Goal: Book appointment/travel/reservation

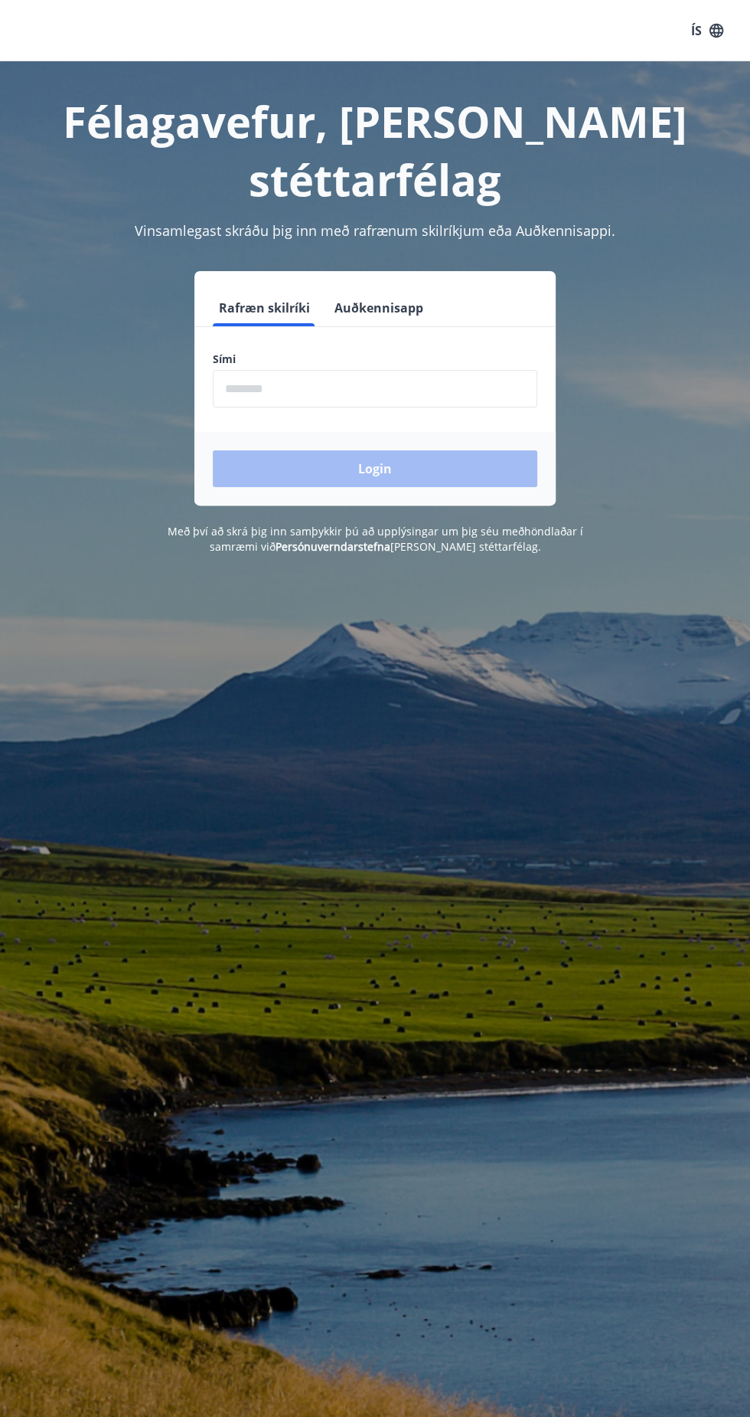
click at [341, 370] on input "phone" at bounding box center [375, 389] width 325 height 38
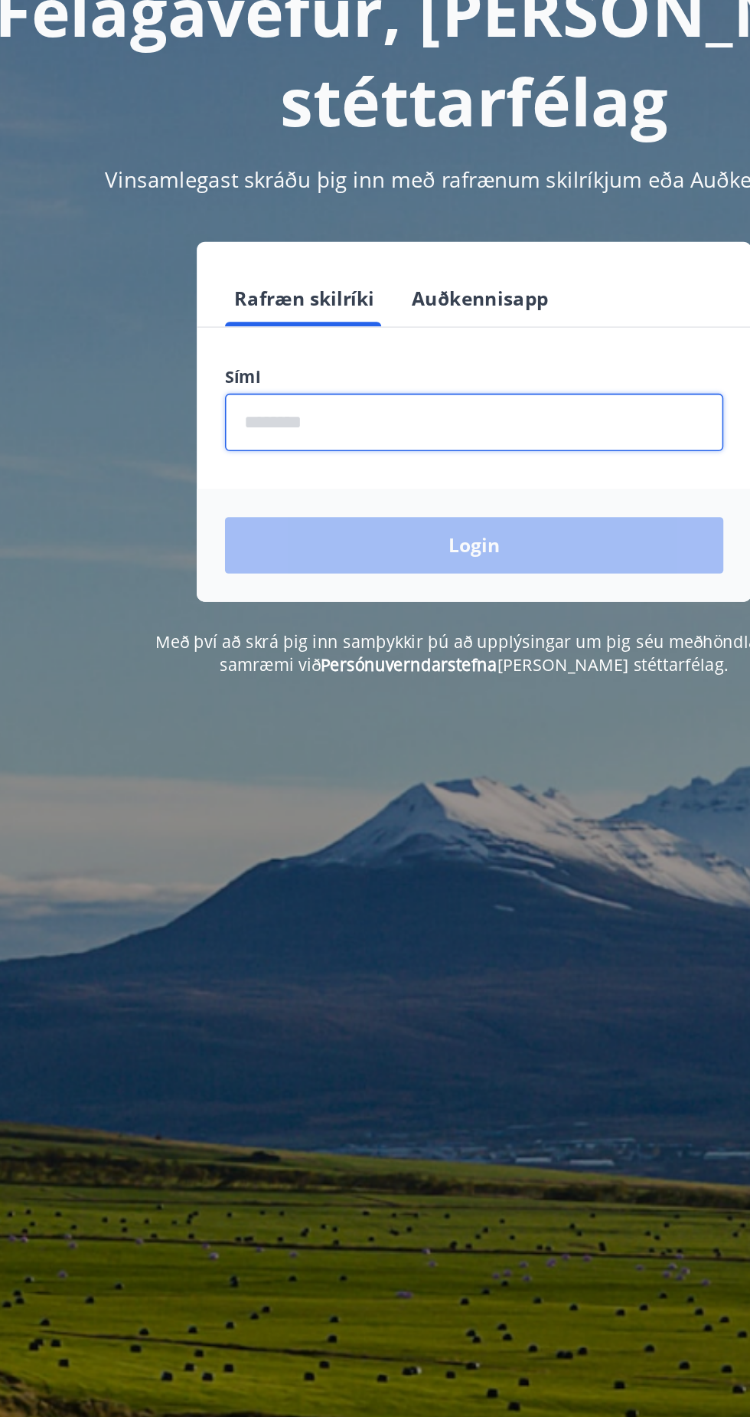
type input "********"
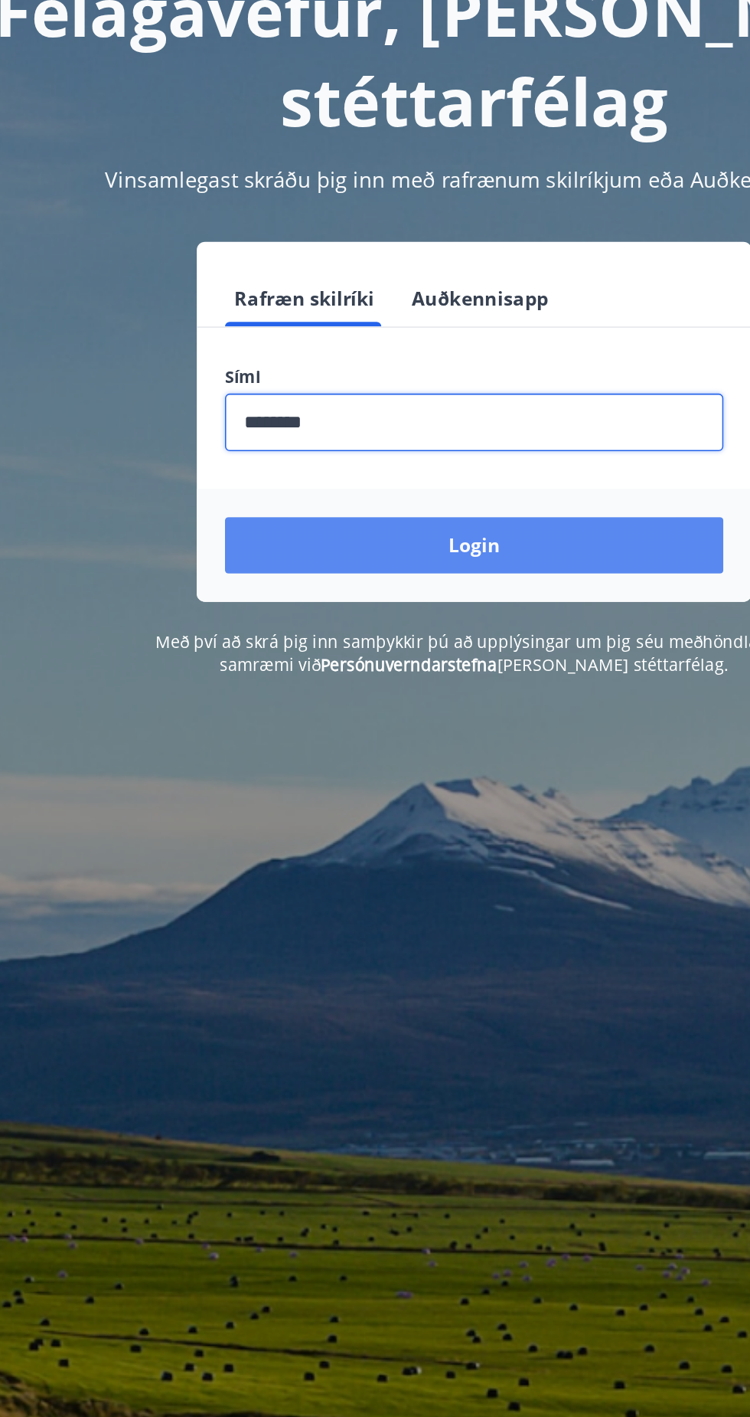
click at [436, 450] on button "Login" at bounding box center [375, 468] width 325 height 37
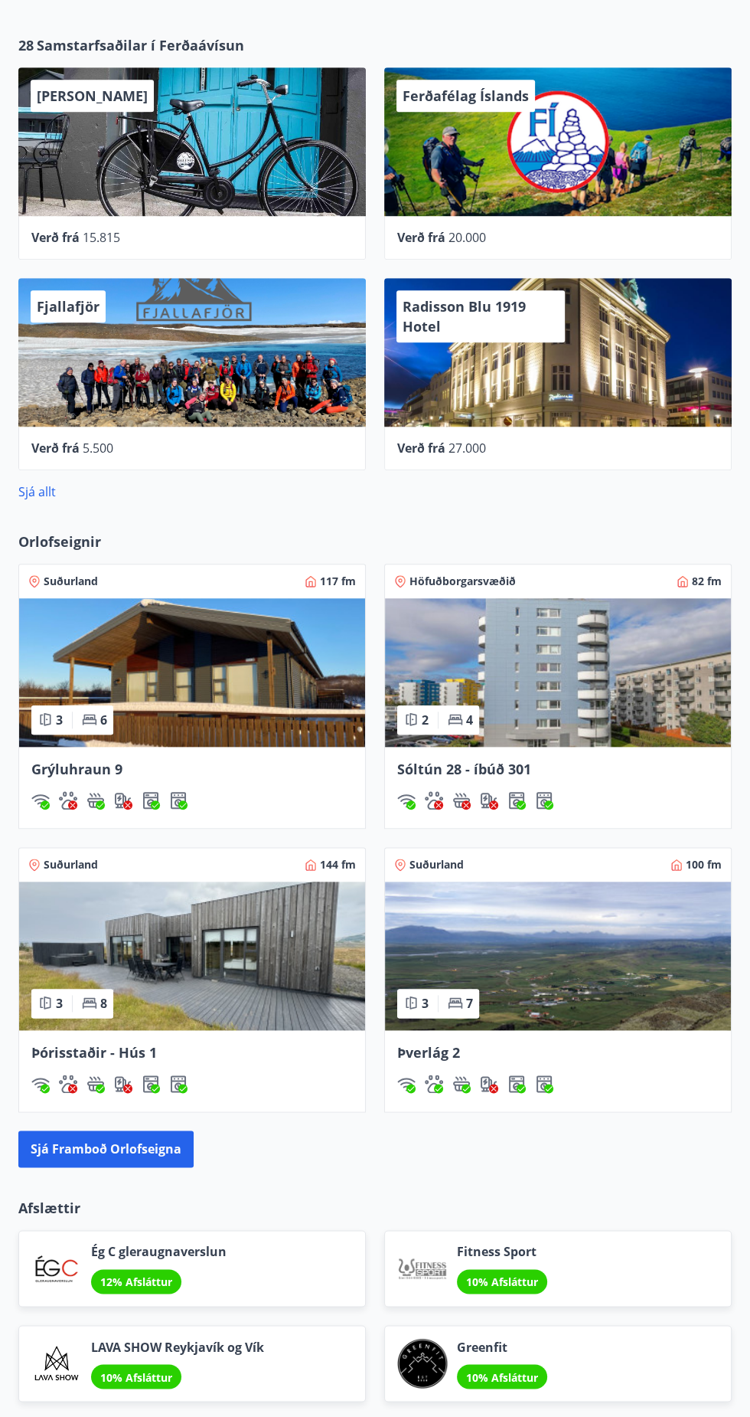
scroll to position [601, 0]
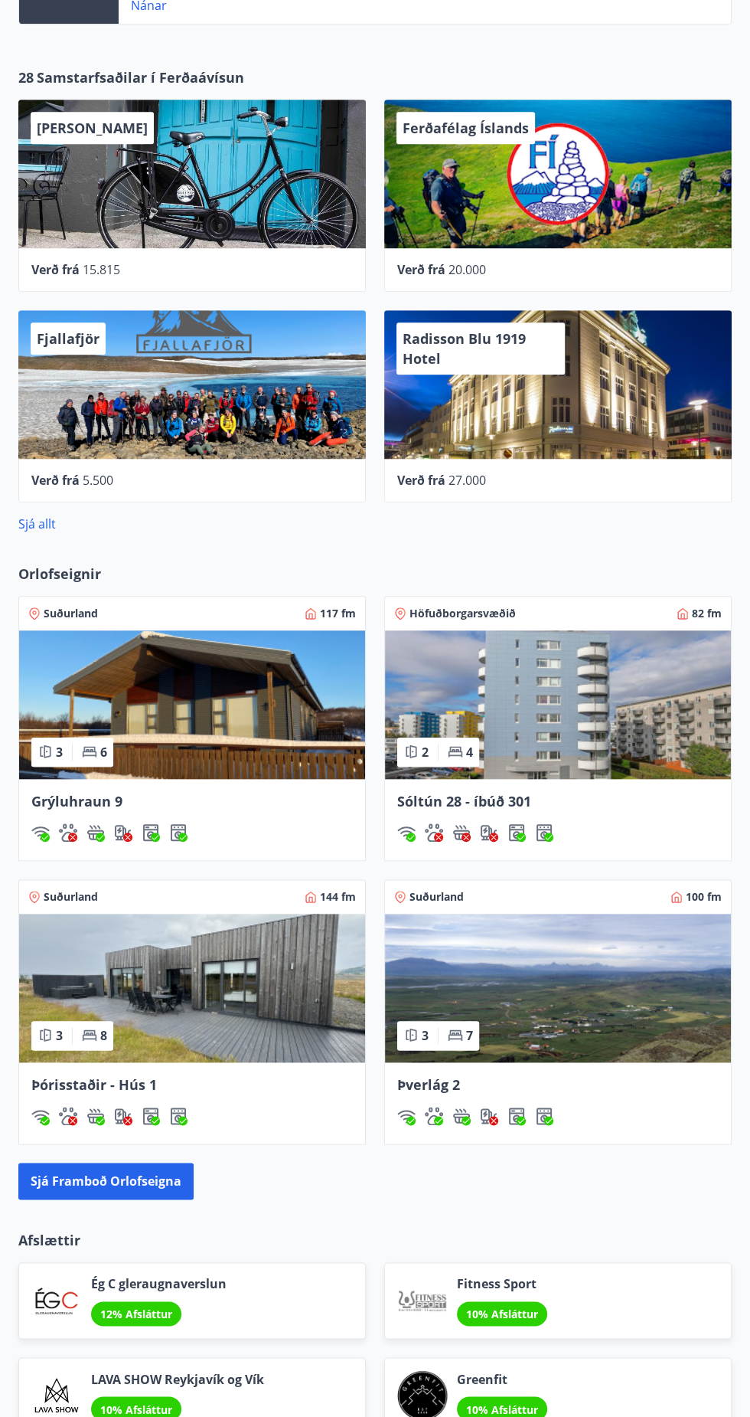
click at [76, 564] on span "Orlofseignir" at bounding box center [59, 574] width 83 height 20
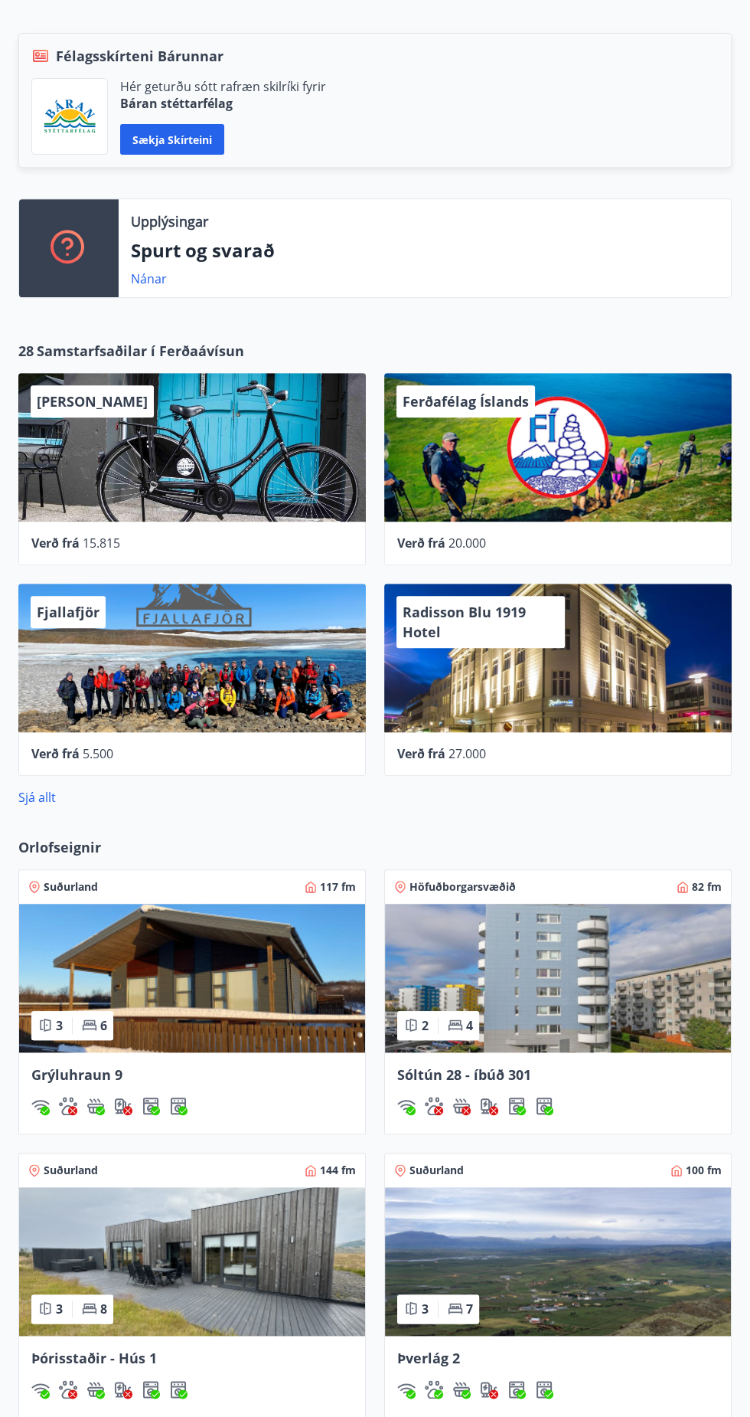
scroll to position [0, 0]
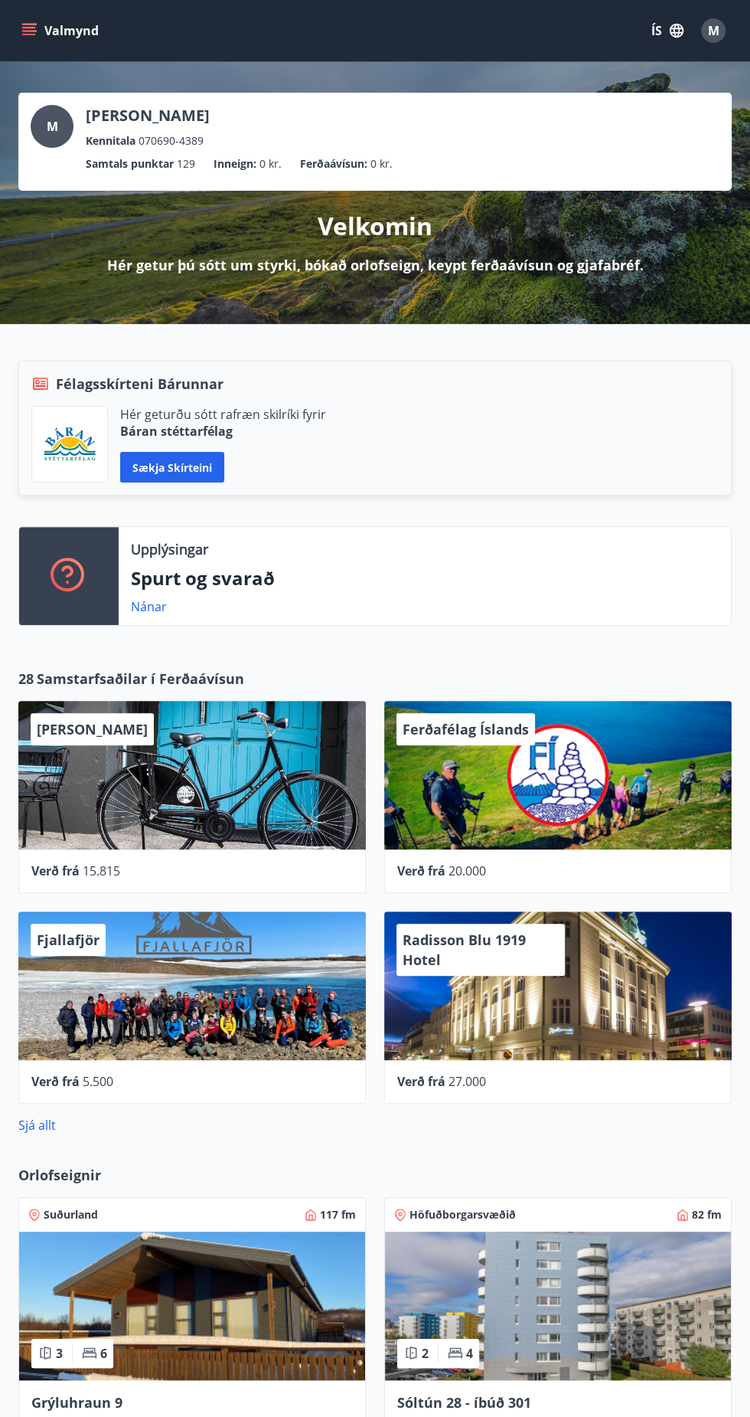
click at [34, 34] on icon "menu" at bounding box center [29, 35] width 14 height 2
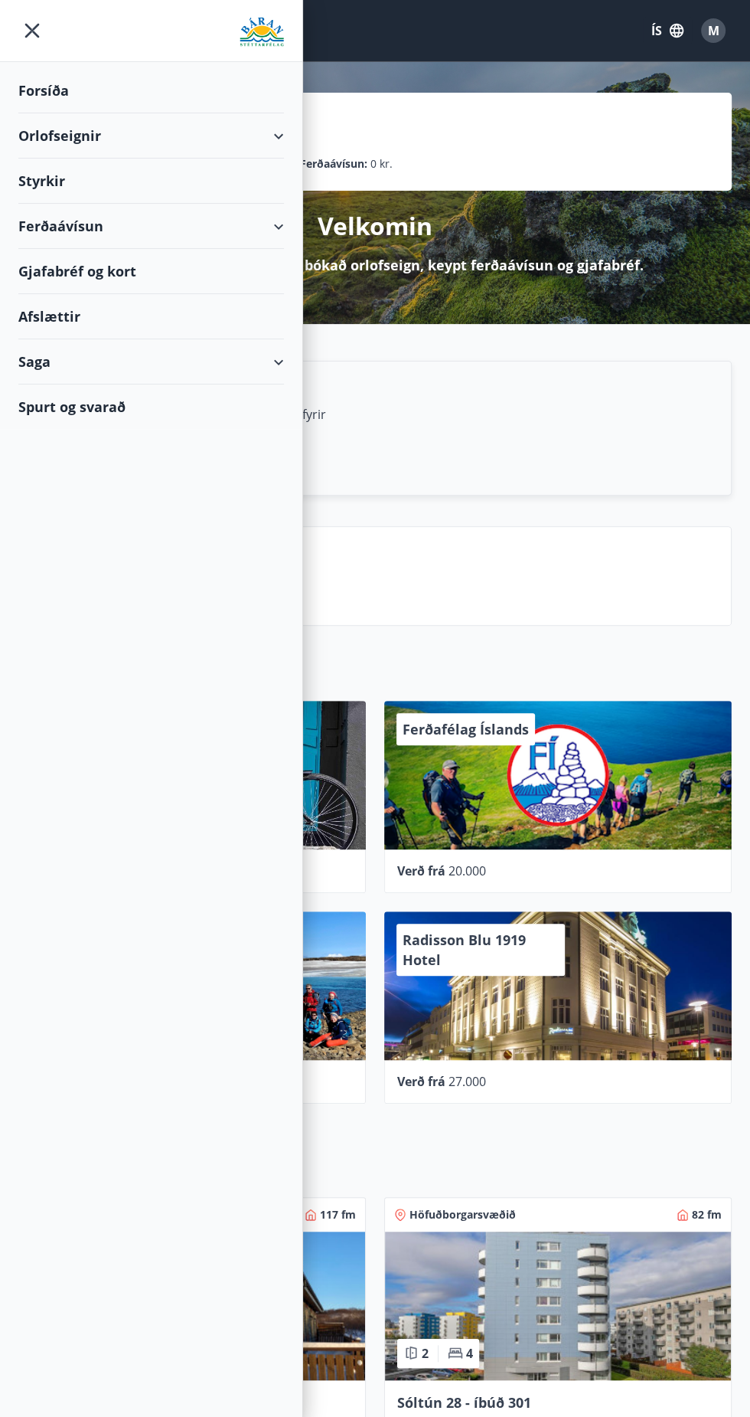
click at [74, 133] on div "Orlofseignir" at bounding box center [151, 135] width 266 height 45
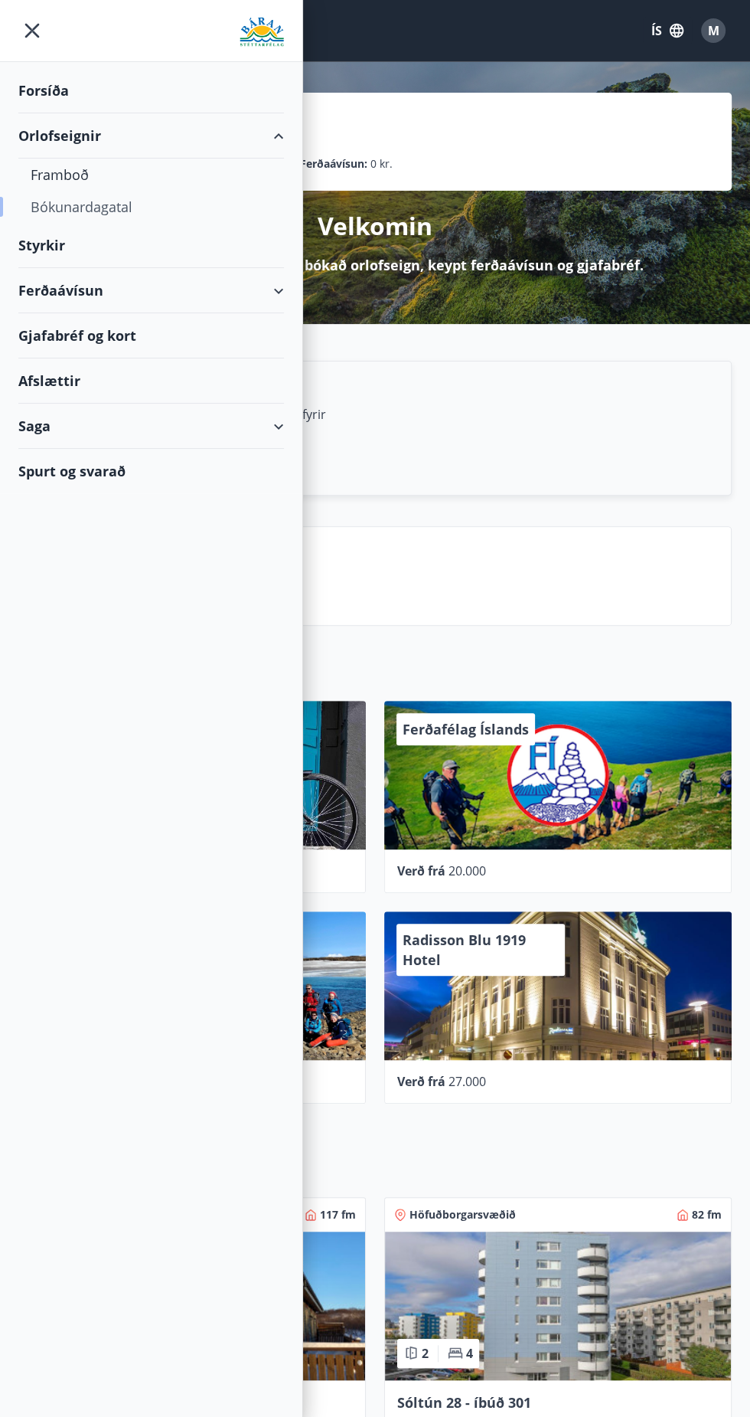
click at [119, 220] on div "Bókunardagatal" at bounding box center [151, 207] width 241 height 32
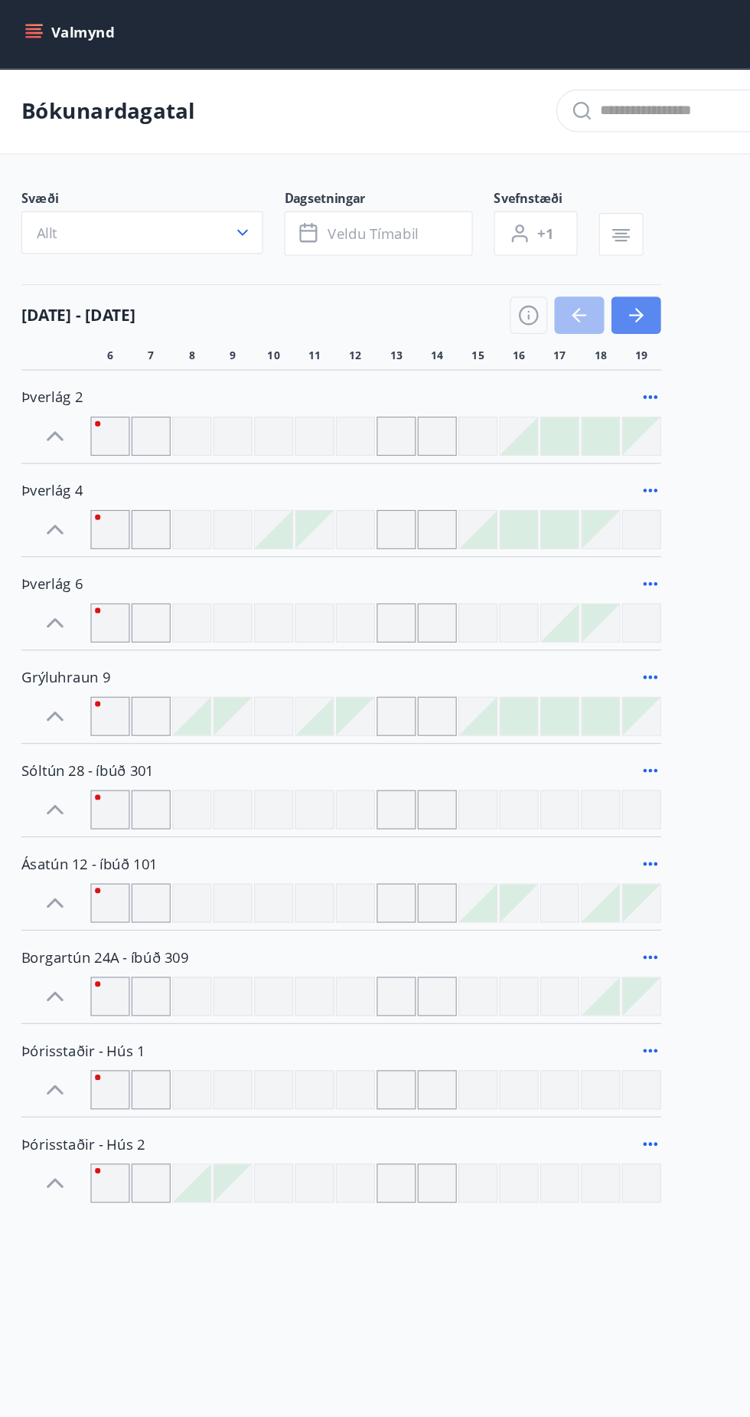
click at [567, 258] on button "button" at bounding box center [548, 274] width 43 height 32
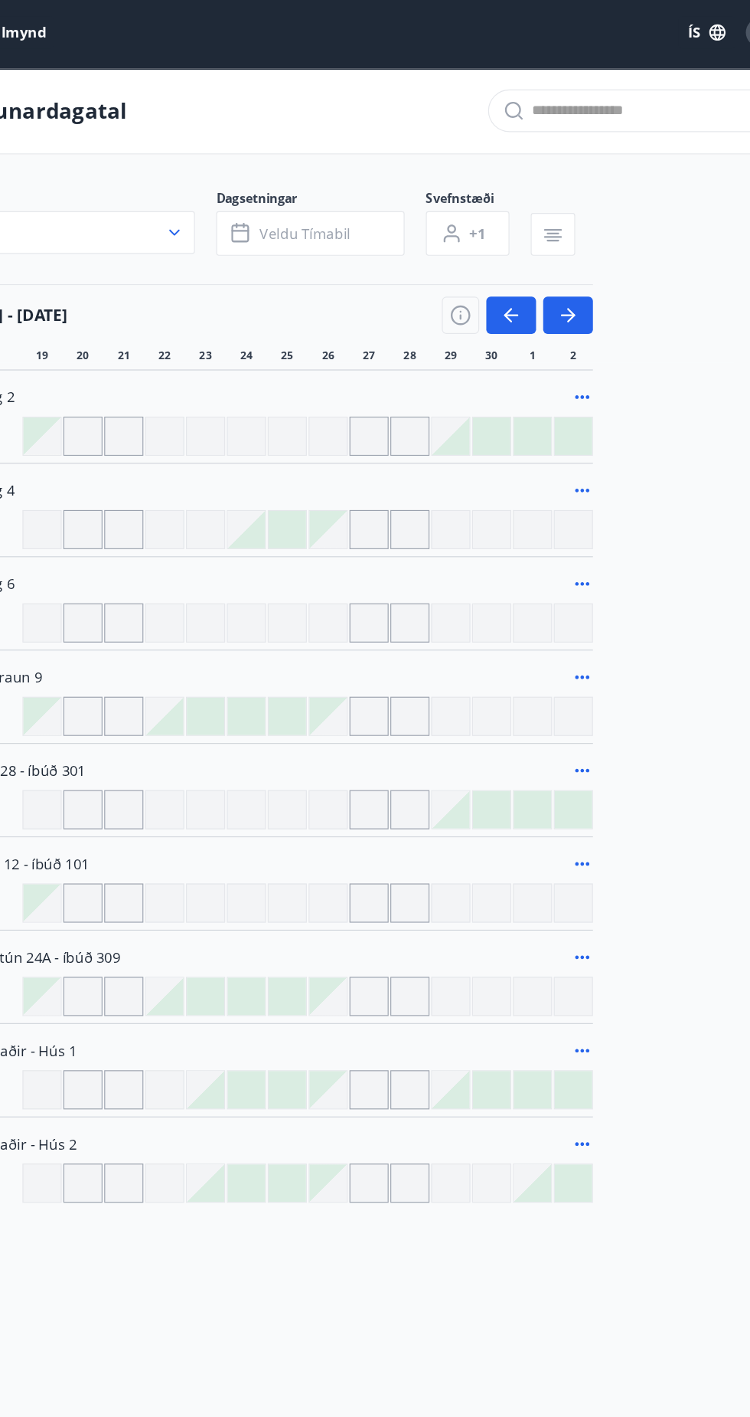
click at [426, 874] on div at bounding box center [412, 861] width 34 height 34
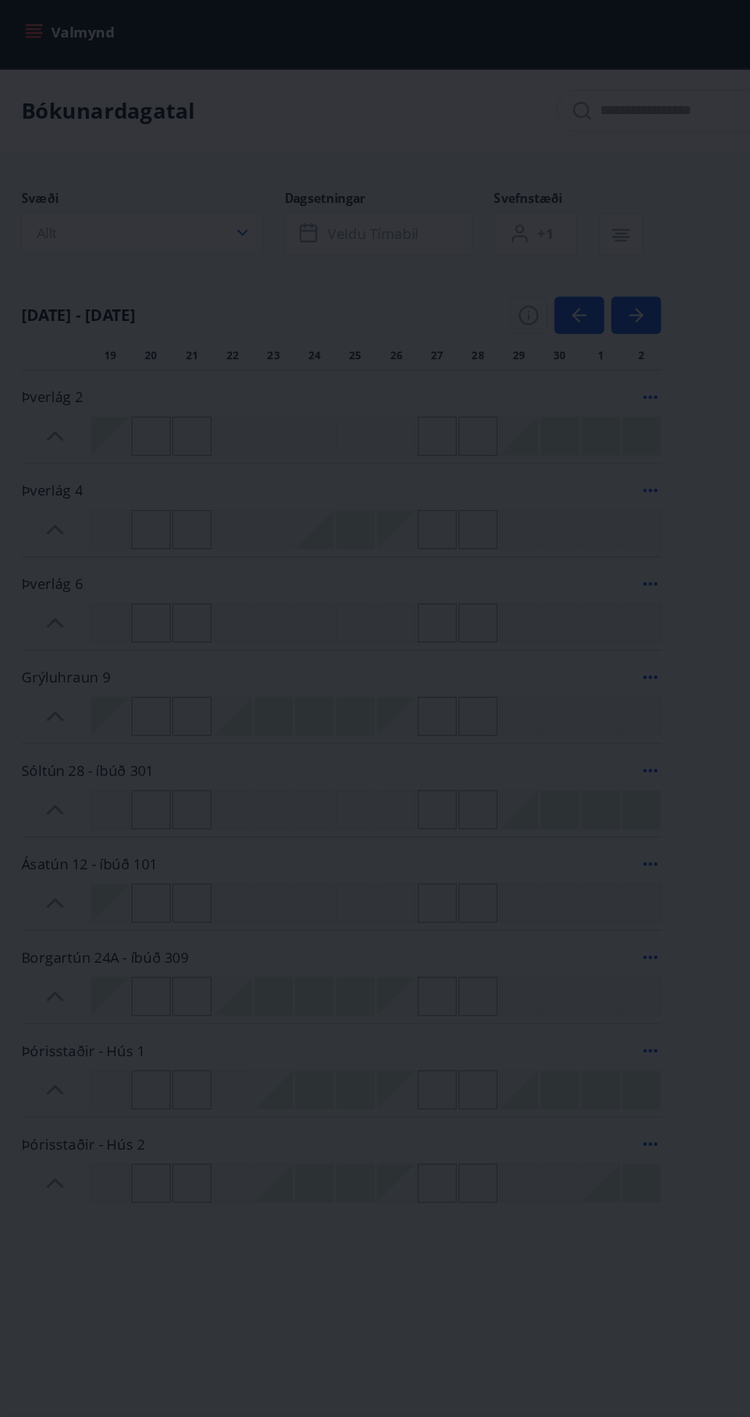
click at [359, 879] on div "[PERSON_NAME] eru ekki [DEMOGRAPHIC_DATA] Allir tiltækir [PERSON_NAME] tímabil …" at bounding box center [375, 708] width 750 height 1417
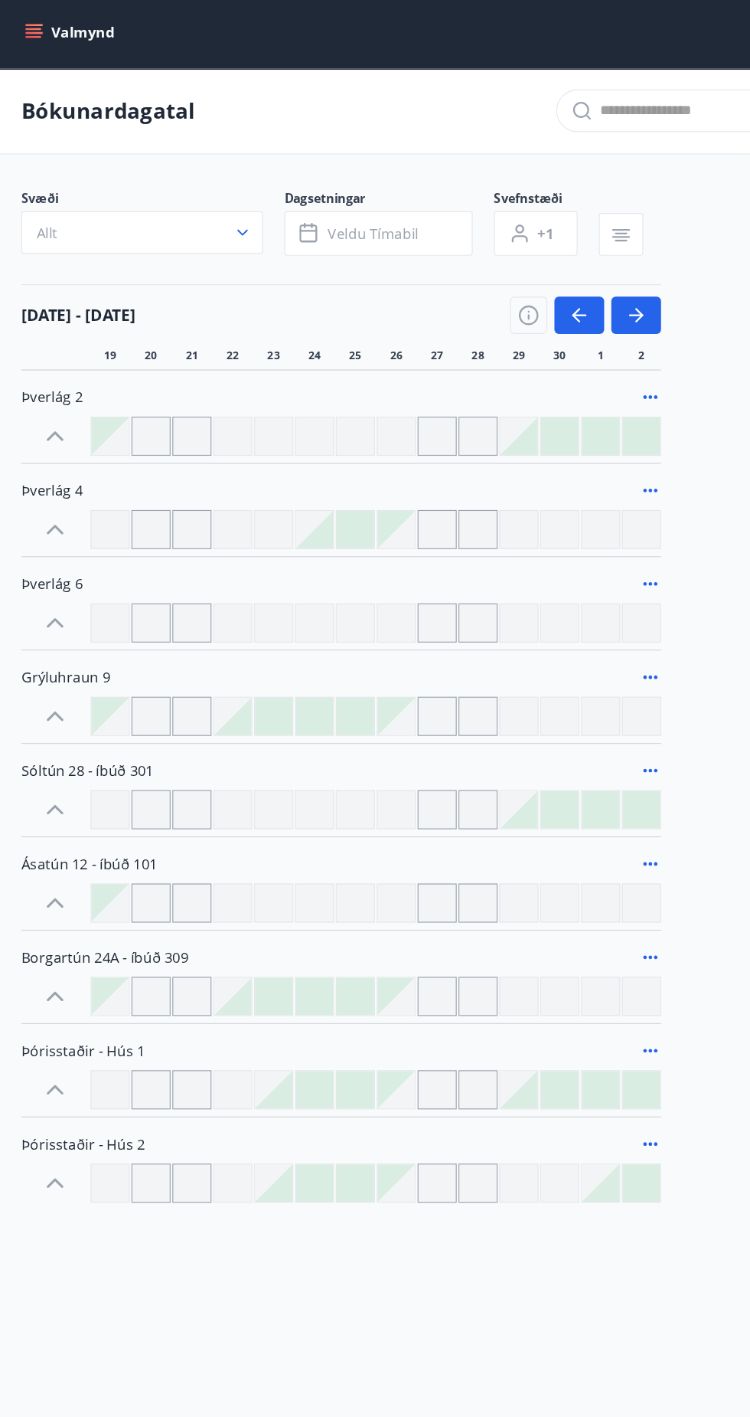
click at [307, 854] on div at bounding box center [306, 861] width 32 height 32
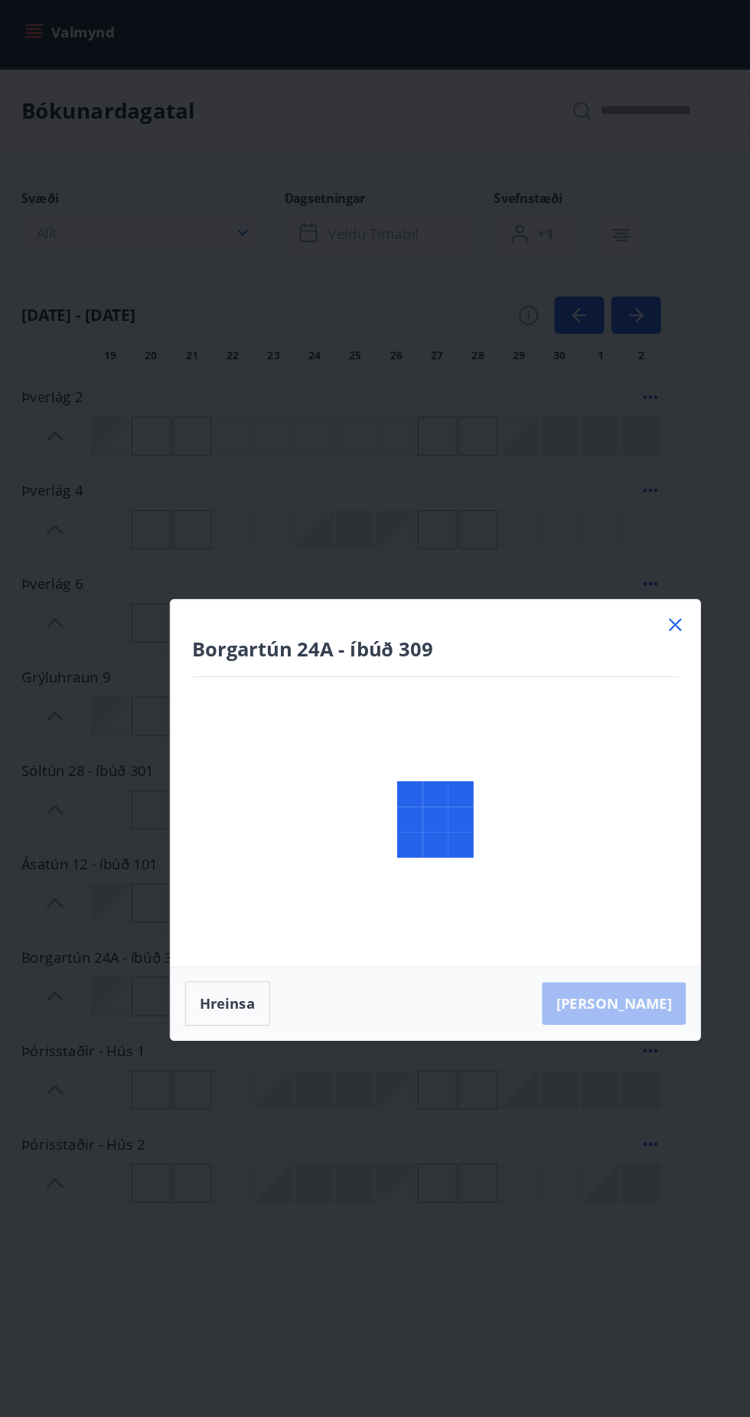
click at [264, 855] on div at bounding box center [375, 708] width 456 height 379
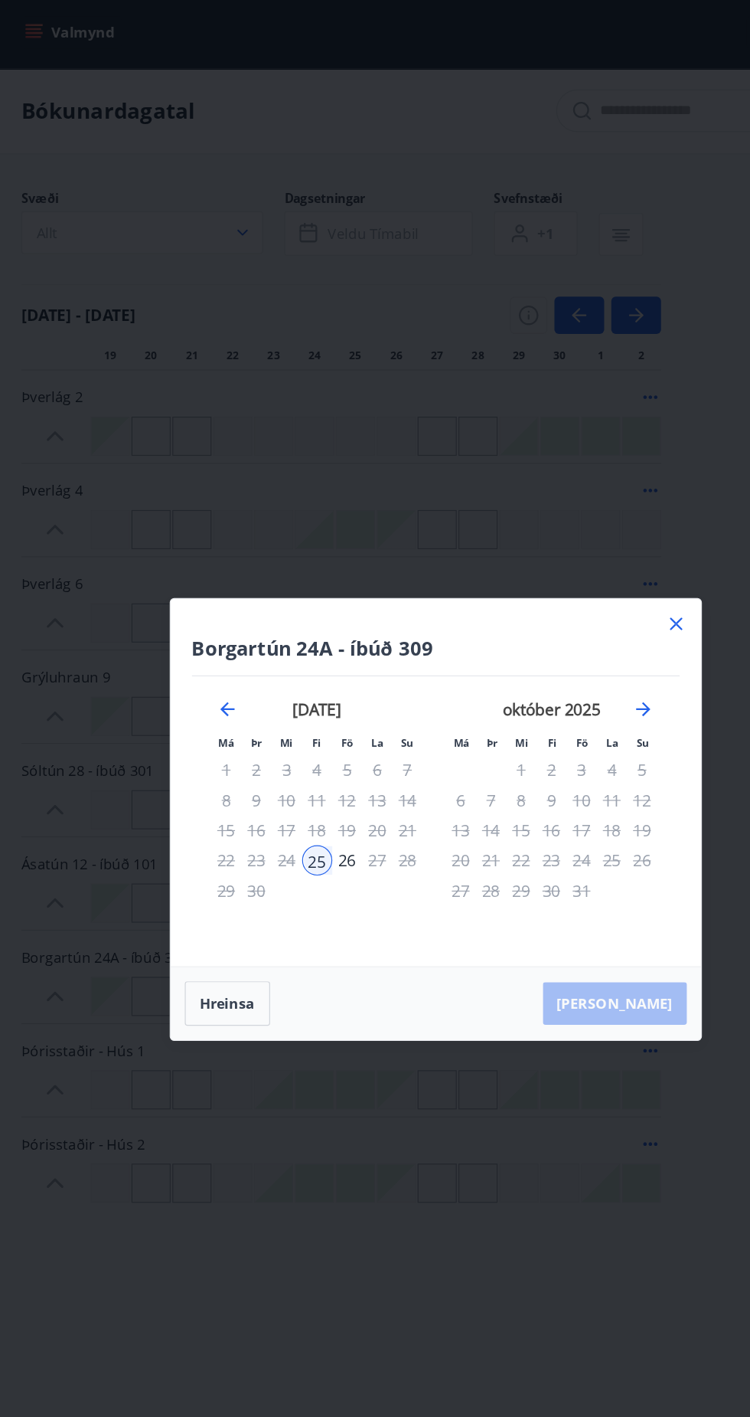
click at [589, 544] on icon at bounding box center [582, 540] width 18 height 18
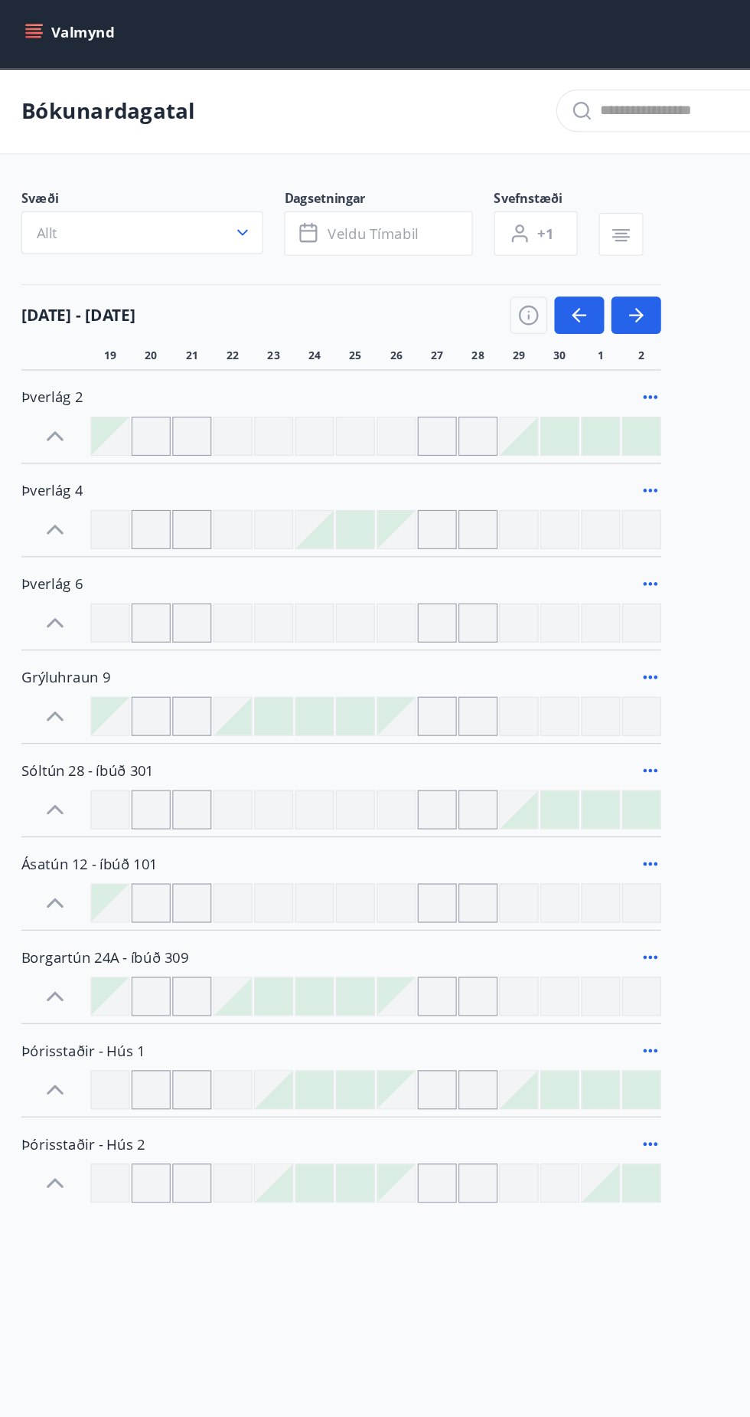
click at [279, 616] on div at bounding box center [271, 619] width 32 height 32
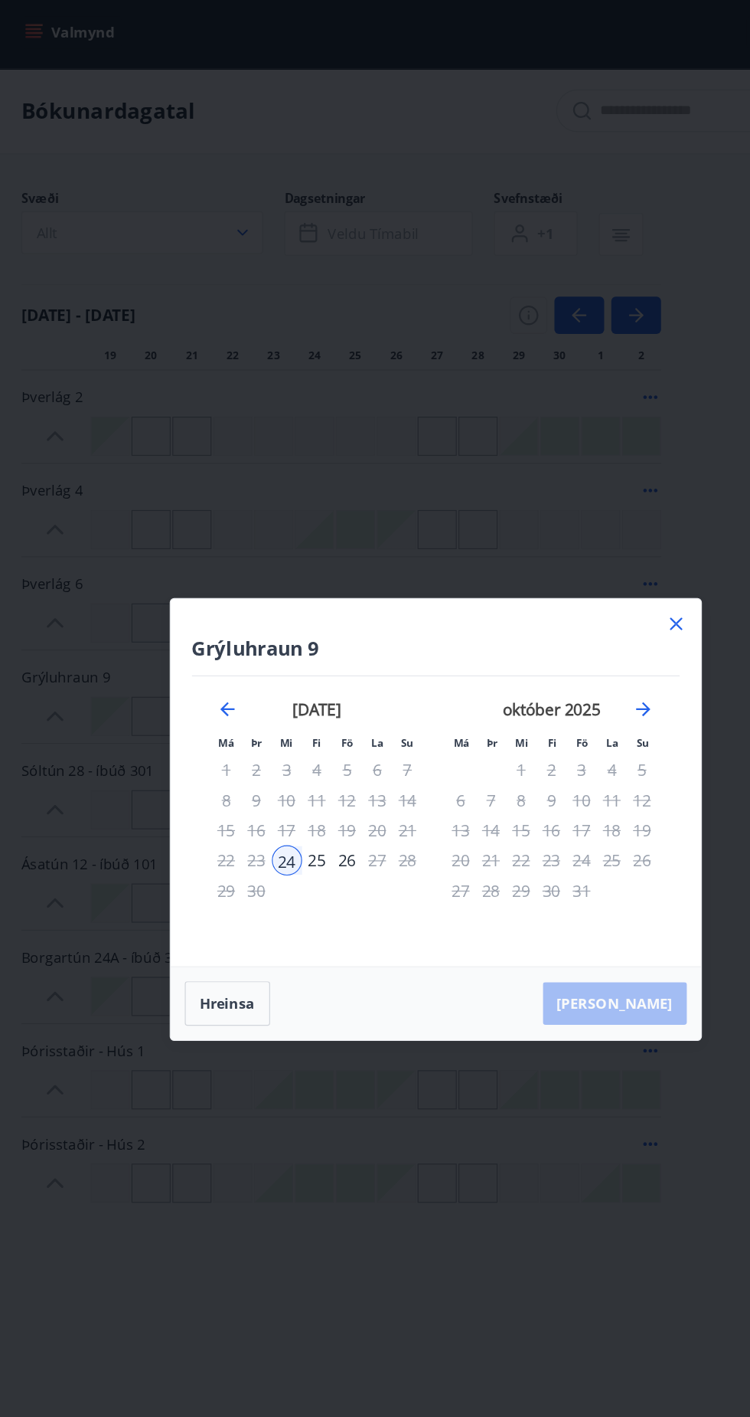
click at [587, 538] on icon at bounding box center [582, 540] width 18 height 18
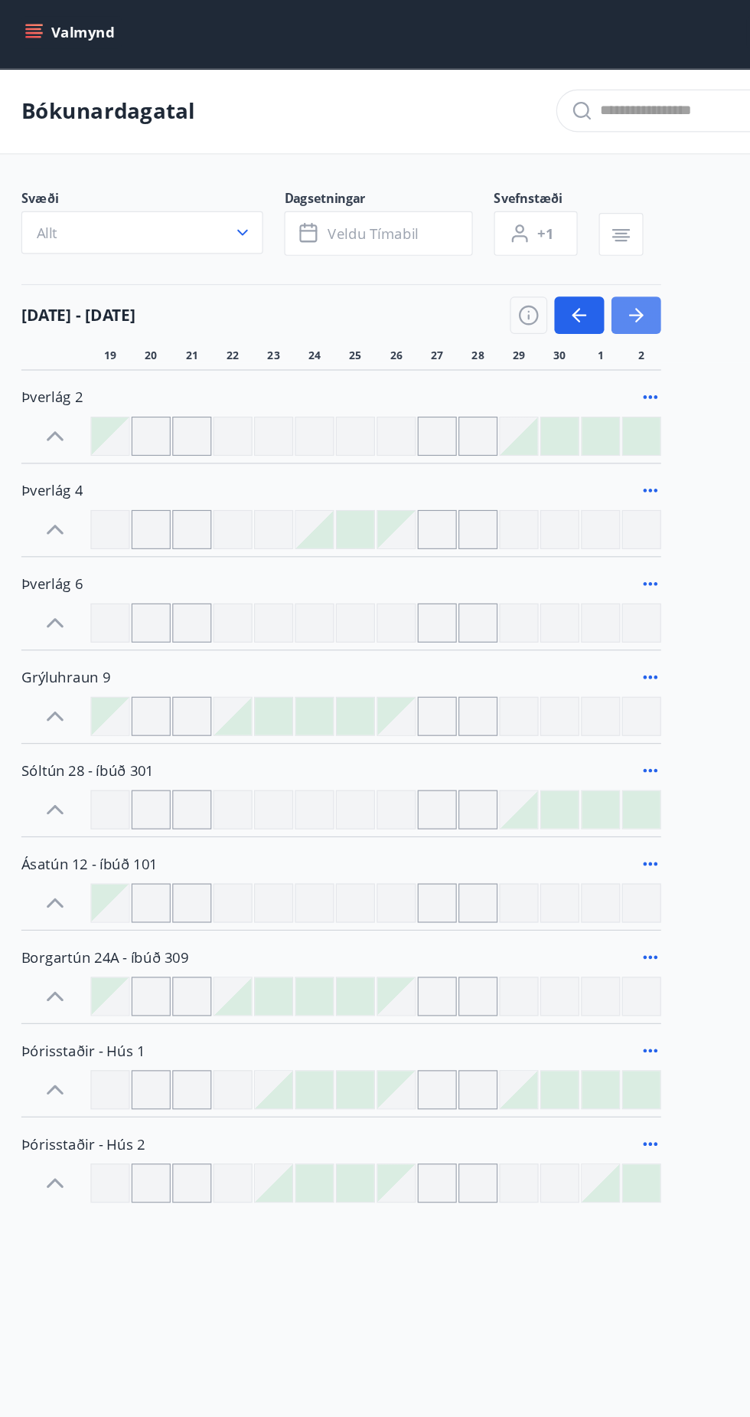
click at [543, 280] on icon "button" at bounding box center [548, 274] width 18 height 18
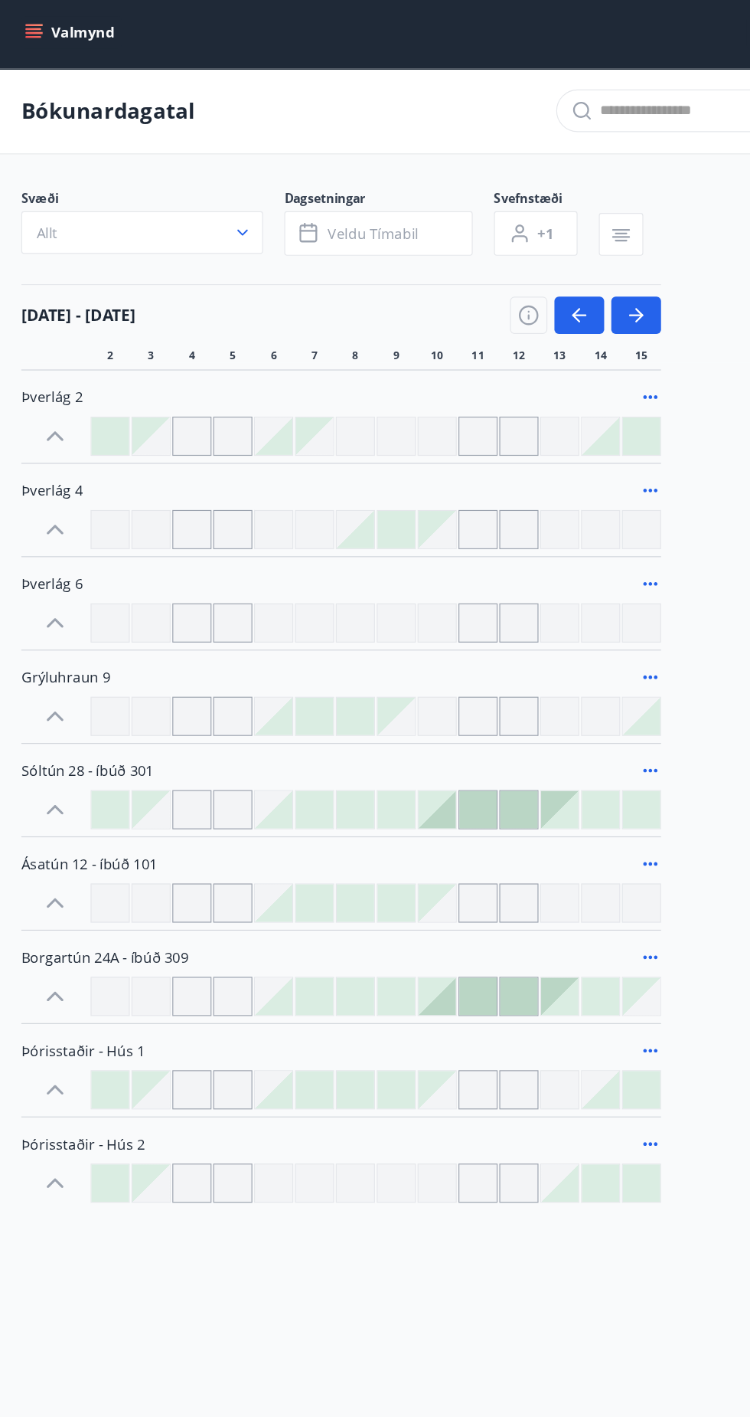
click at [419, 854] on div at bounding box center [412, 861] width 32 height 32
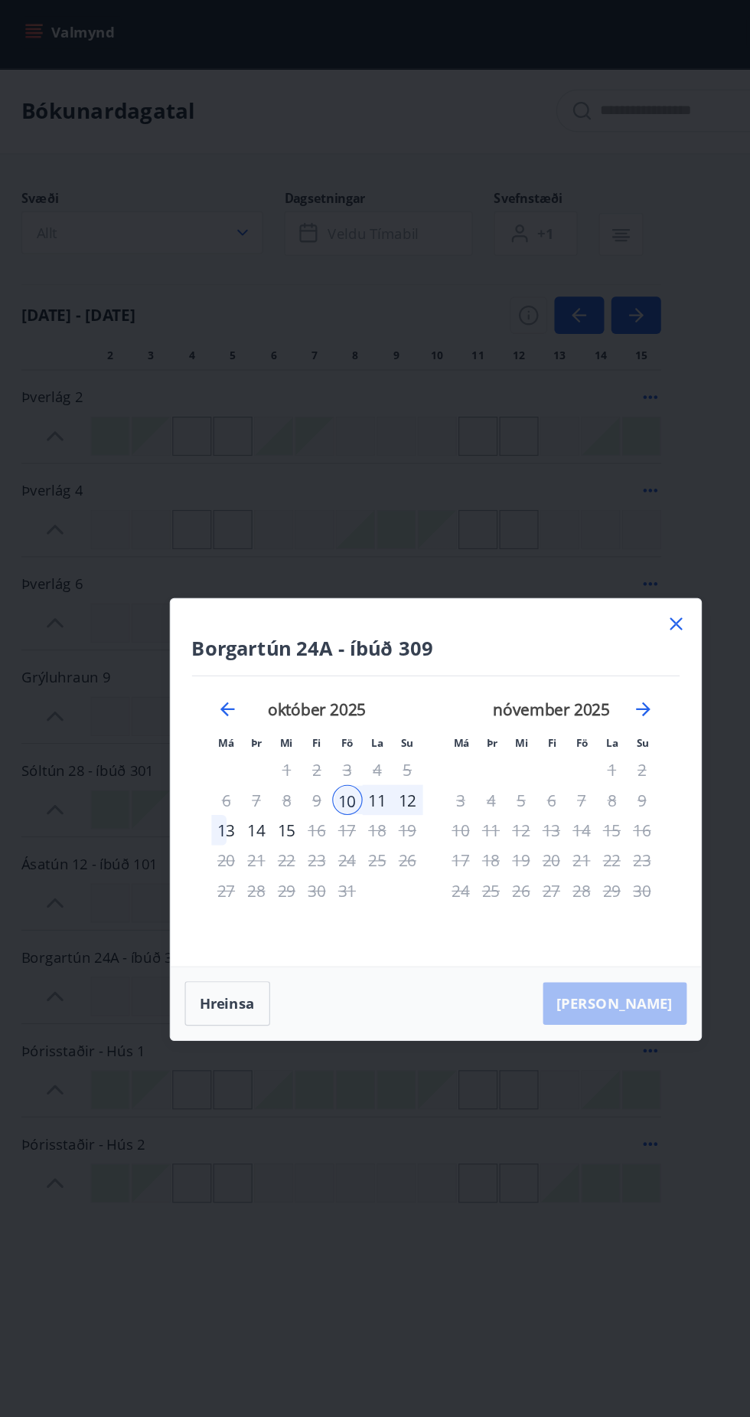
click at [582, 540] on icon at bounding box center [582, 540] width 2 height 2
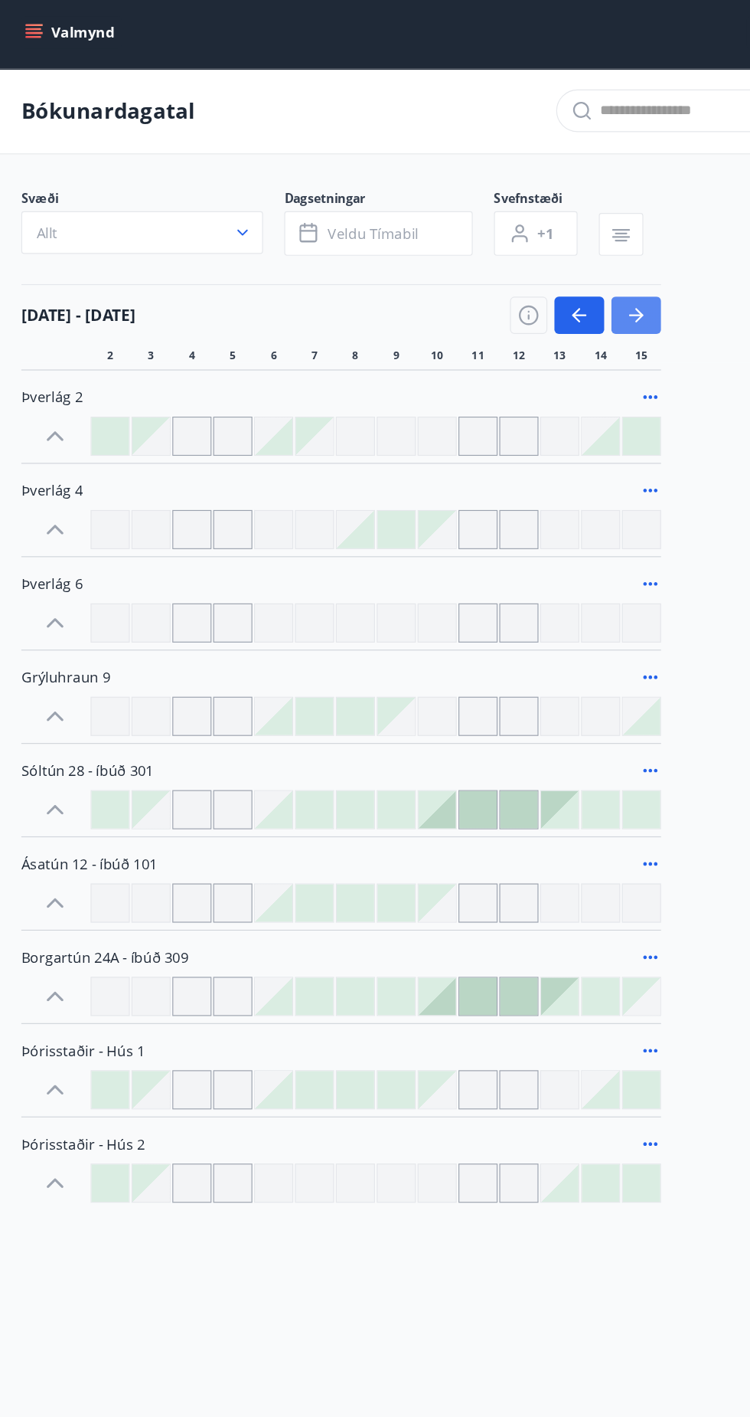
click at [552, 269] on icon "button" at bounding box center [548, 274] width 18 height 18
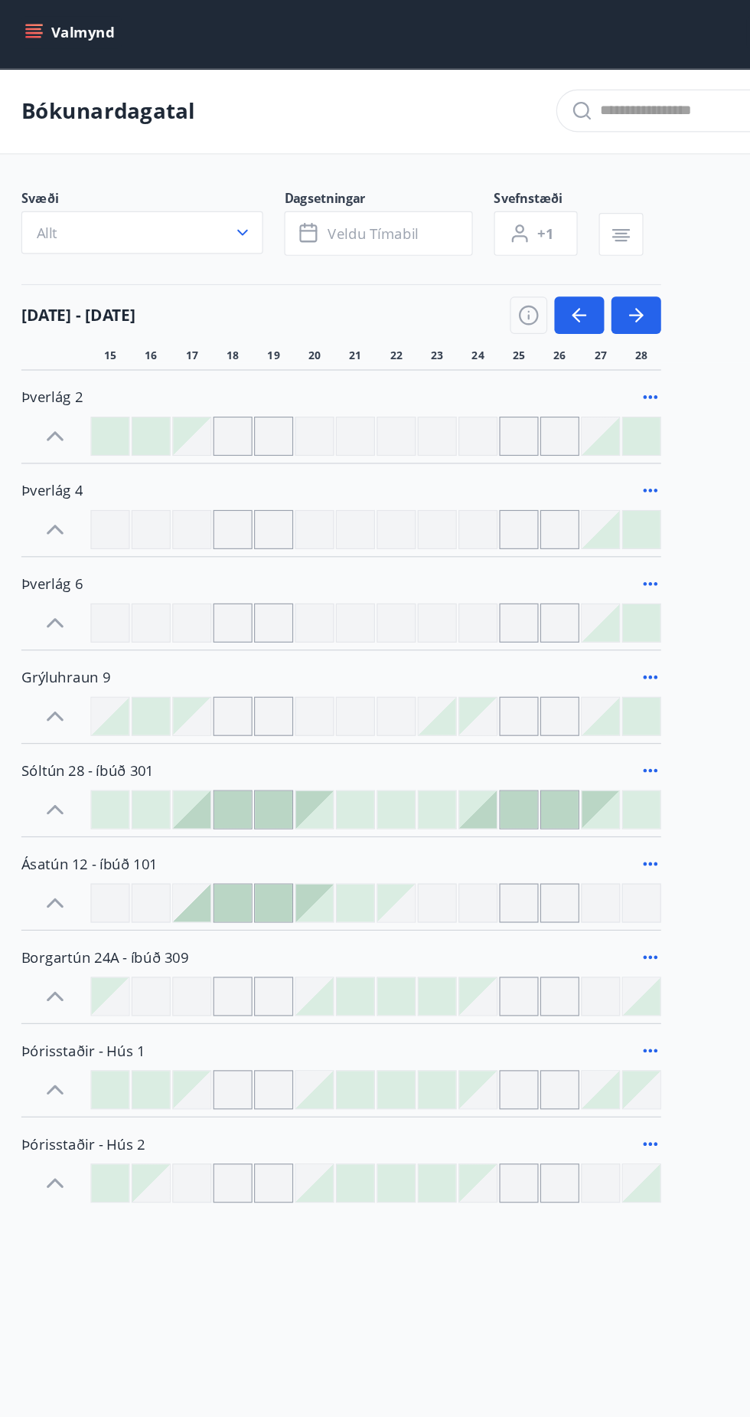
click at [204, 766] on div at bounding box center [201, 780] width 32 height 32
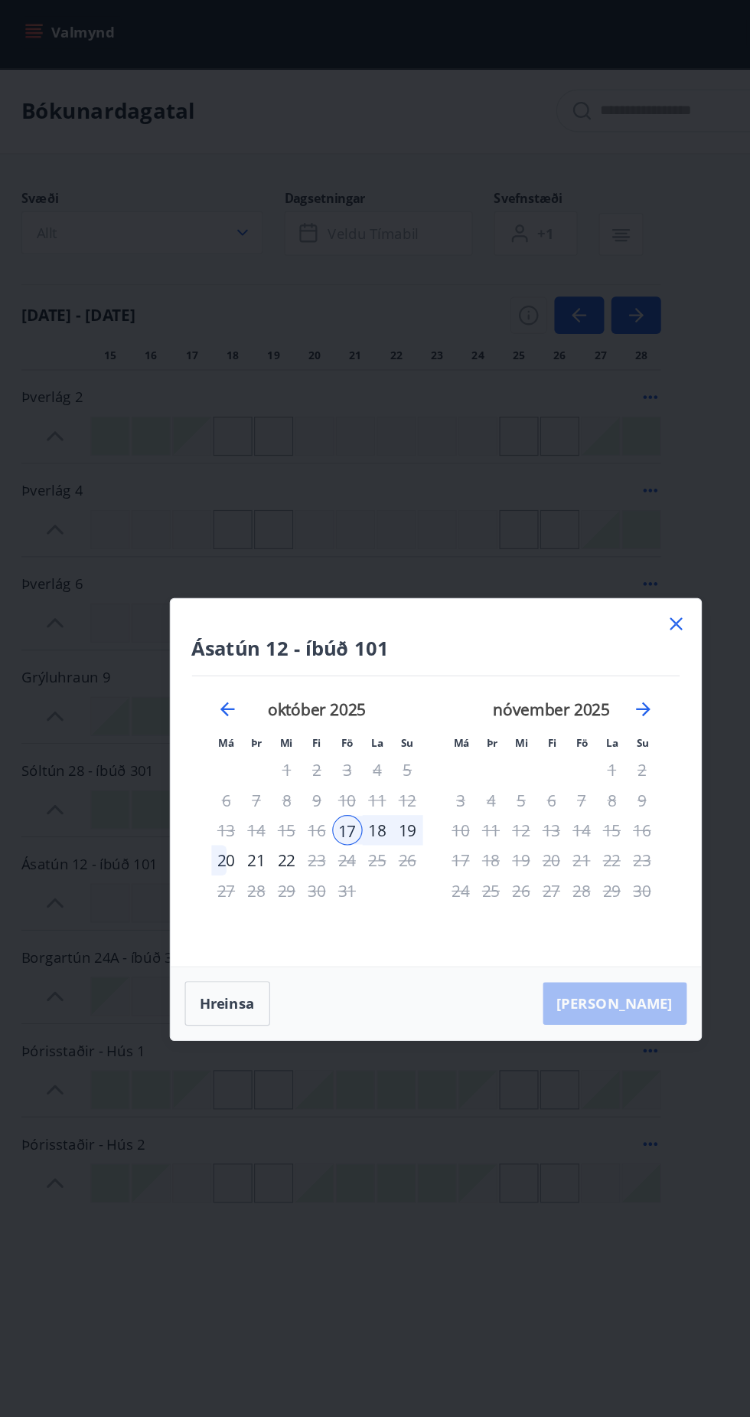
click at [582, 540] on icon at bounding box center [582, 540] width 2 height 2
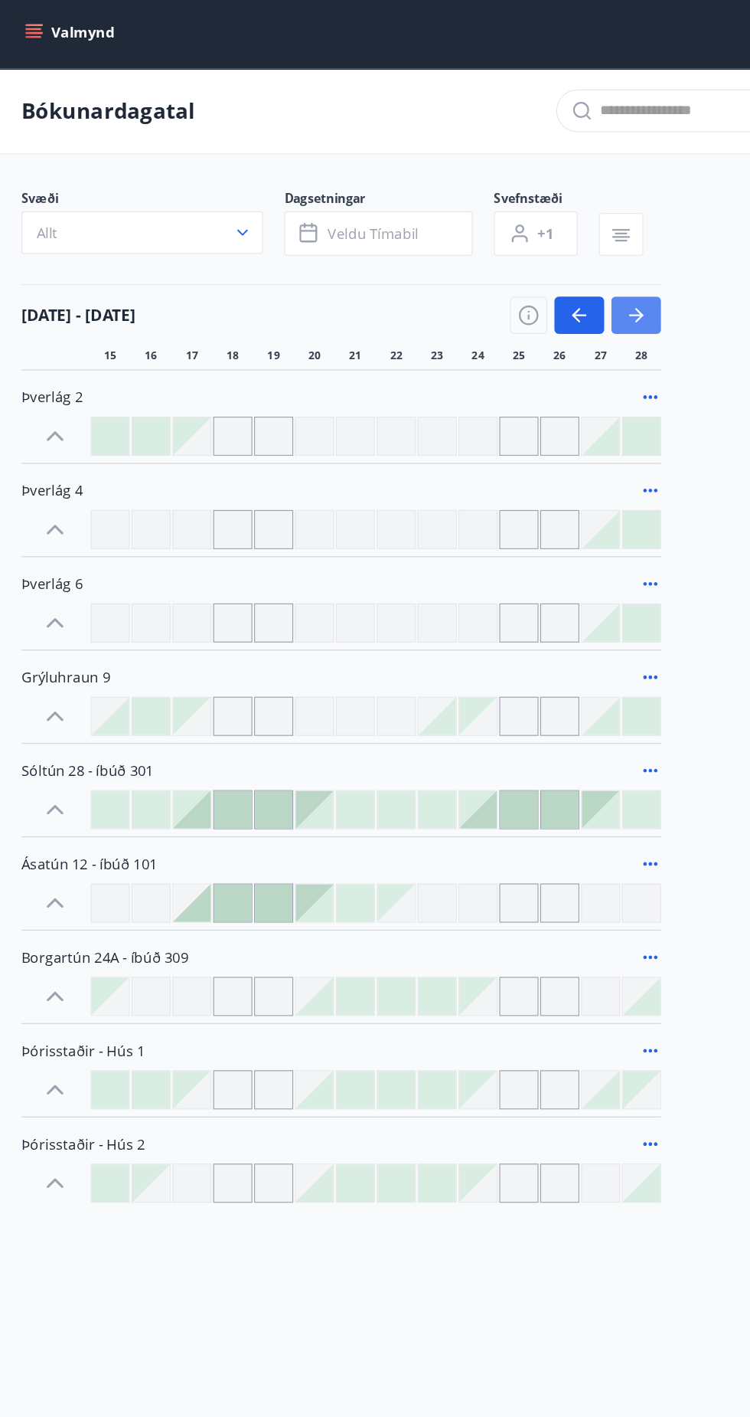
click at [563, 258] on button "button" at bounding box center [548, 274] width 43 height 32
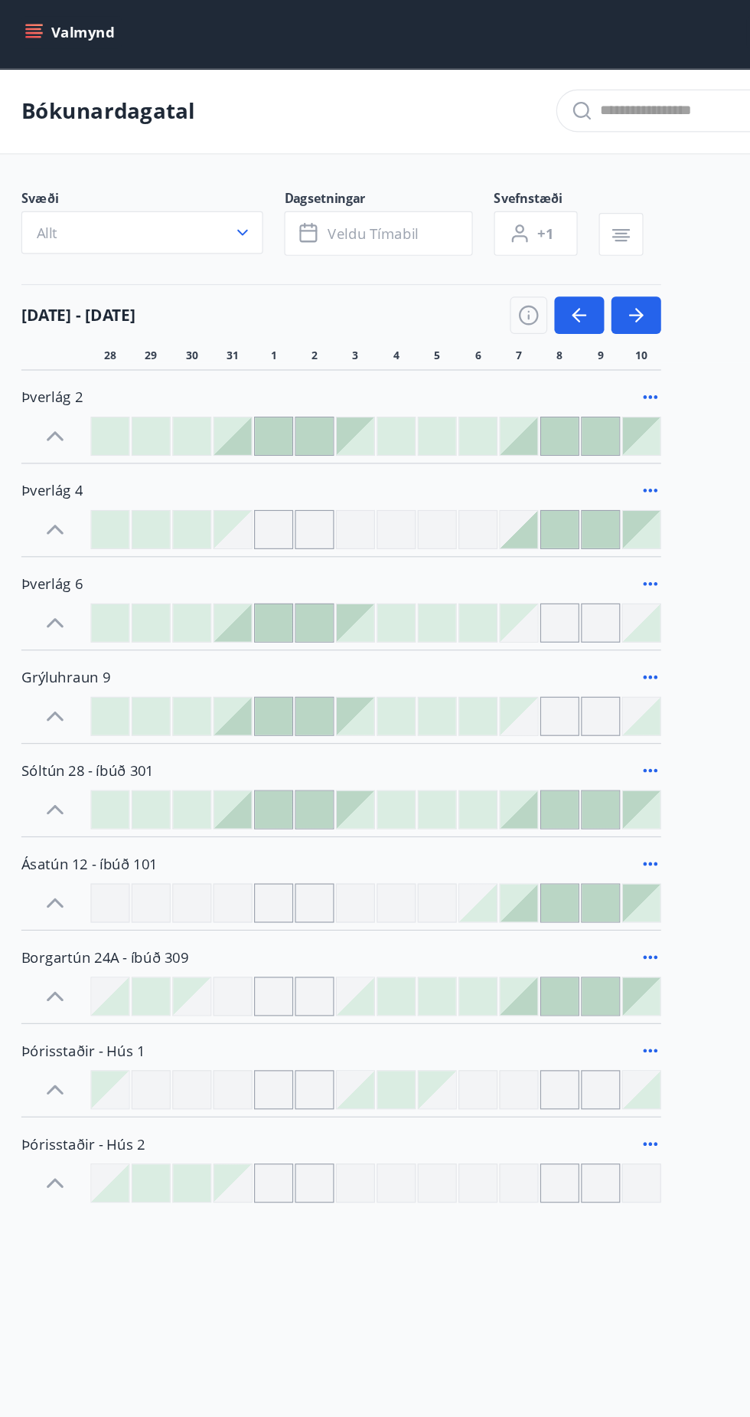
click at [243, 615] on div at bounding box center [236, 619] width 32 height 32
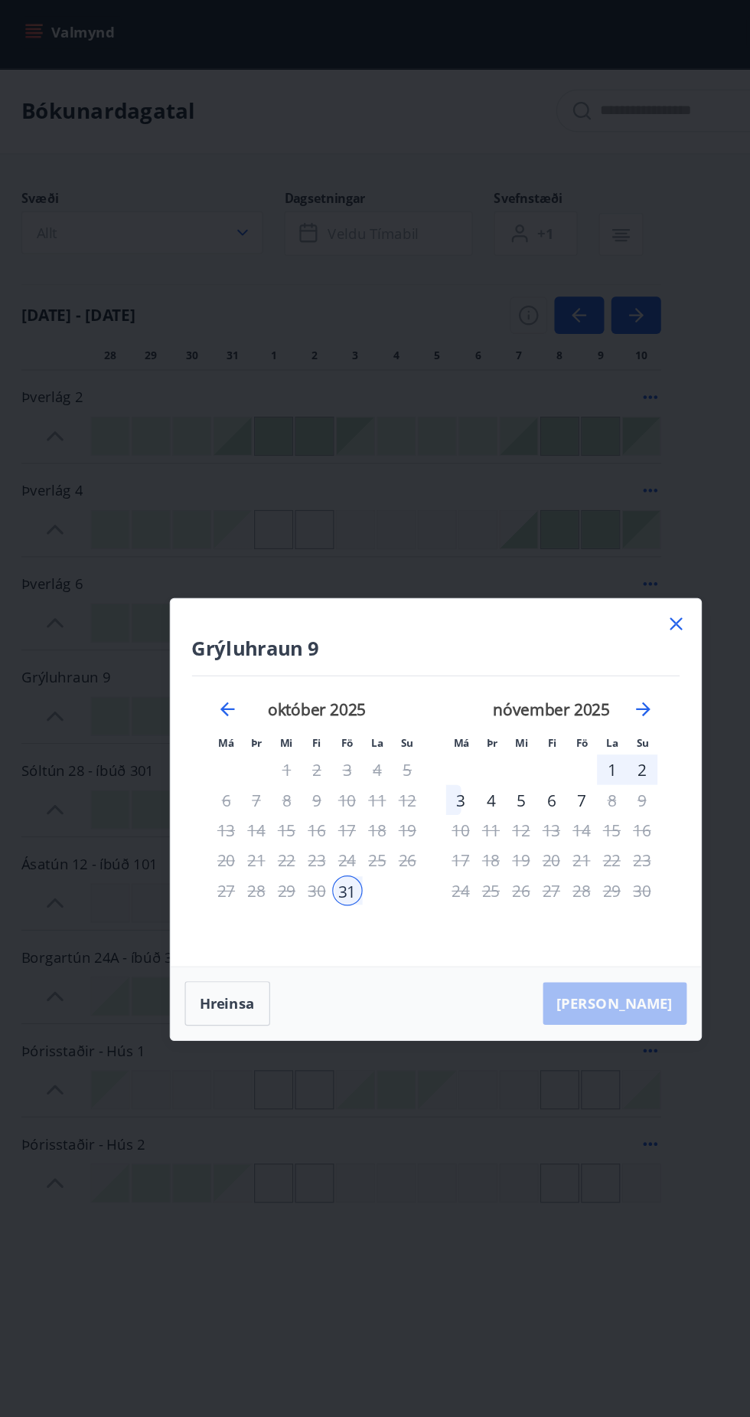
click at [622, 527] on div "Grýluhraun 9 Má Þr Mi Fi Fö La Su Má Þr Mi Fi Fö La Su [DATE] 1 2 3 4 5 6 7 8 9…" at bounding box center [375, 708] width 750 height 1417
